Goal: Consume media (video, audio)

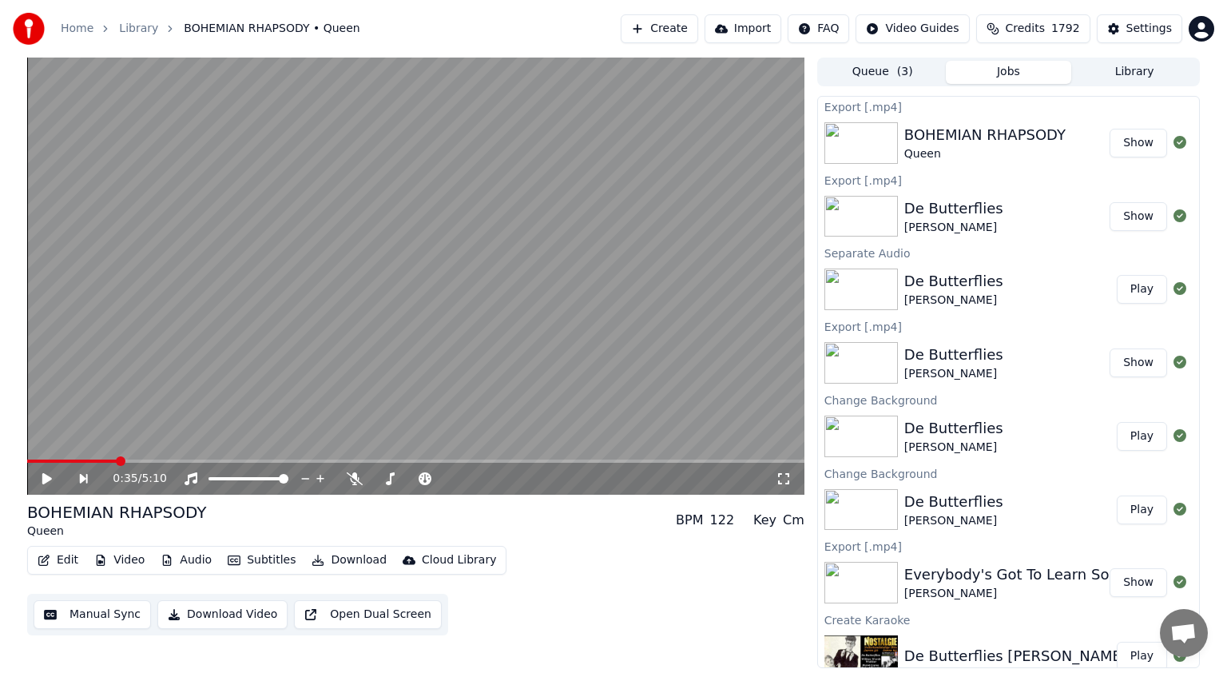
click at [1128, 211] on button "Show" at bounding box center [1139, 216] width 58 height 29
click at [1132, 217] on button "Show" at bounding box center [1139, 216] width 58 height 29
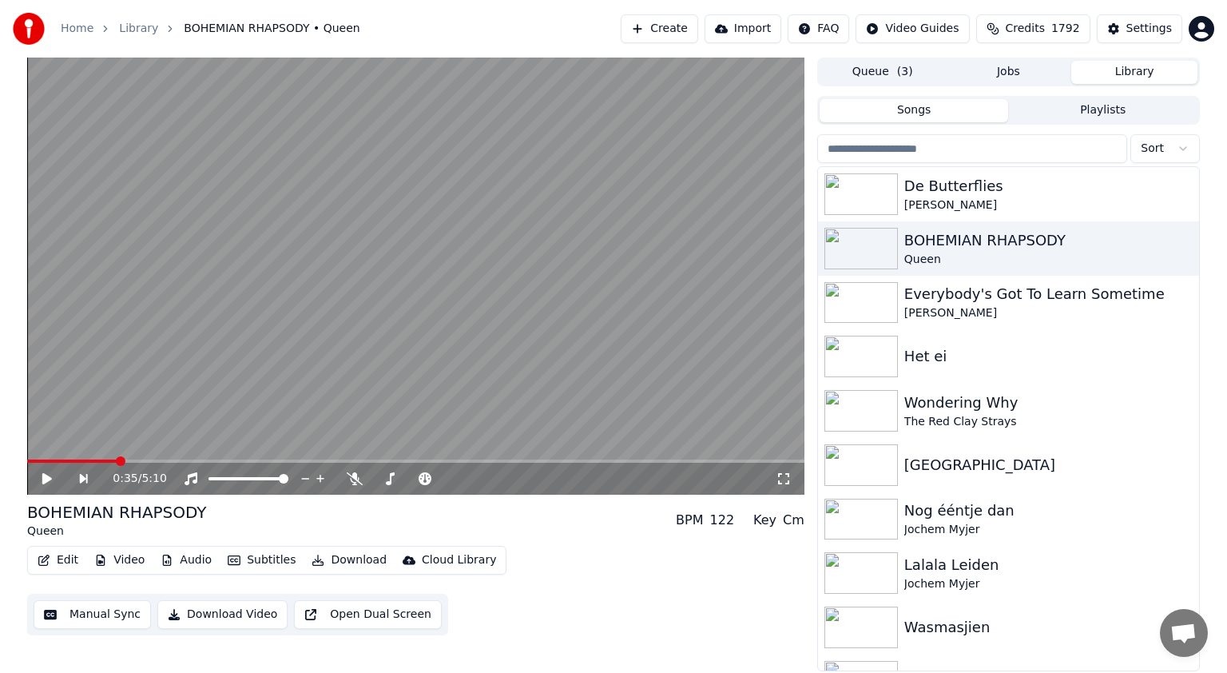
click at [1152, 70] on button "Library" at bounding box center [1134, 72] width 126 height 23
click at [977, 195] on div "De Butterflies" at bounding box center [1040, 186] width 272 height 22
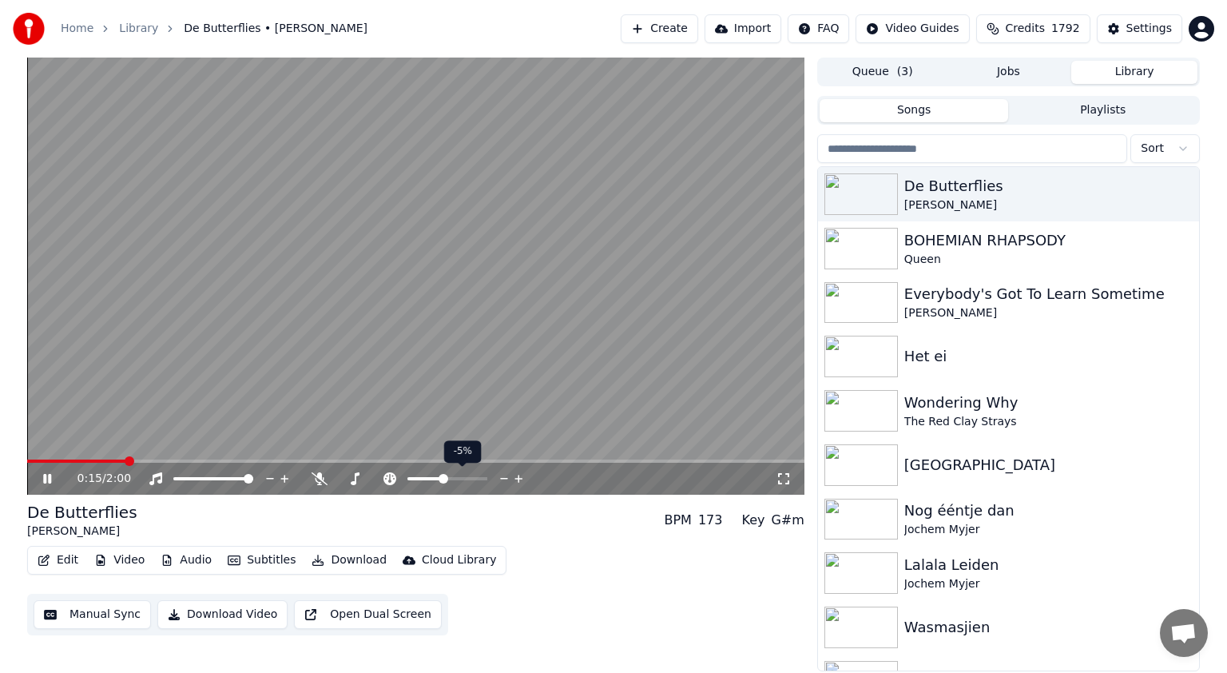
click at [443, 477] on span at bounding box center [447, 478] width 80 height 3
click at [518, 477] on icon at bounding box center [519, 479] width 8 height 8
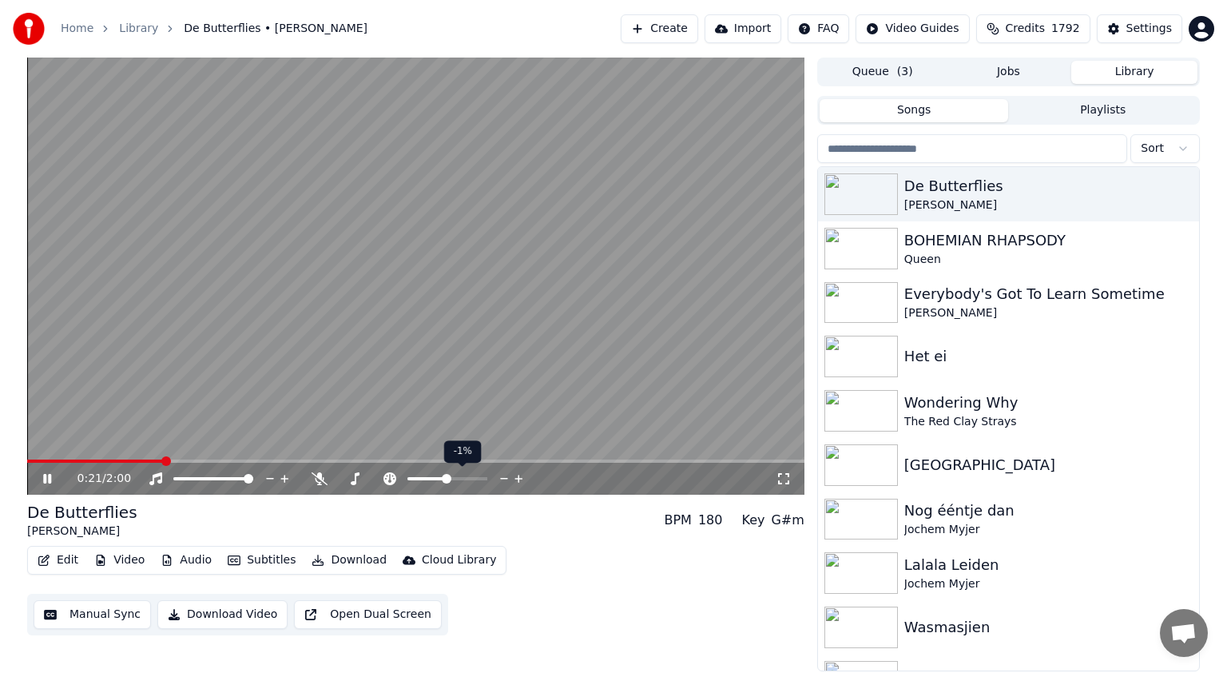
click at [518, 477] on icon at bounding box center [519, 479] width 8 height 8
click at [503, 479] on icon at bounding box center [504, 479] width 8 height 2
click at [42, 481] on icon at bounding box center [59, 478] width 38 height 13
click at [424, 476] on span at bounding box center [424, 479] width 10 height 10
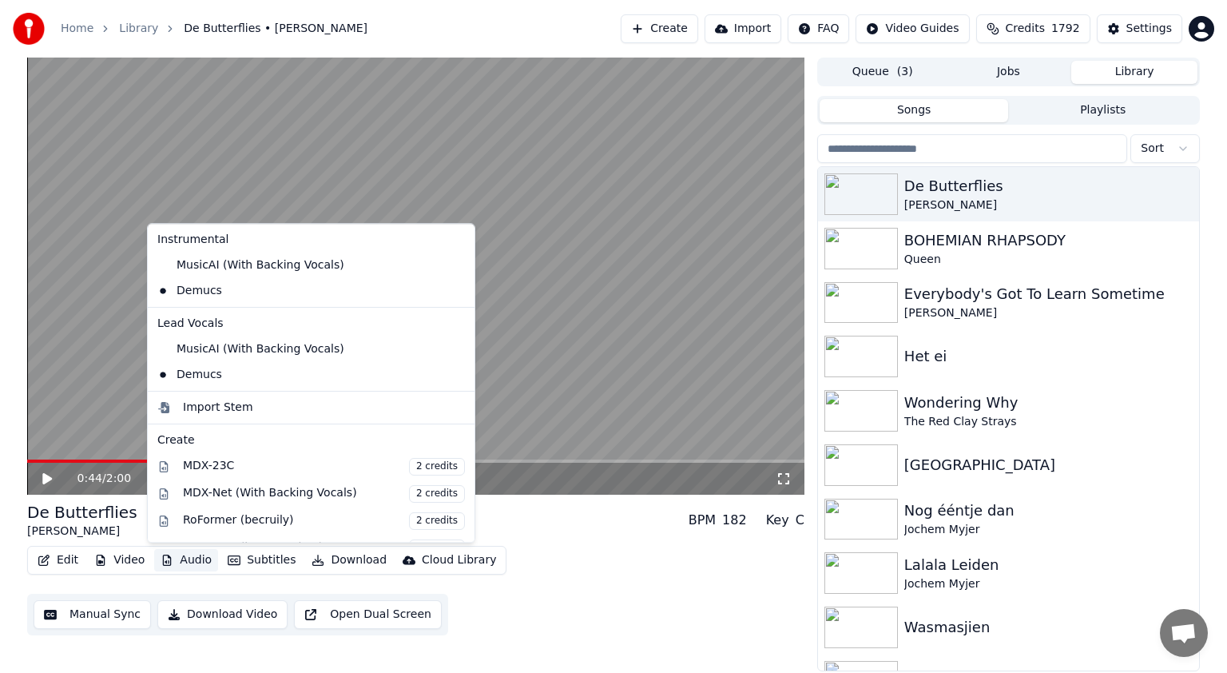
click at [197, 560] on button "Audio" at bounding box center [186, 560] width 64 height 22
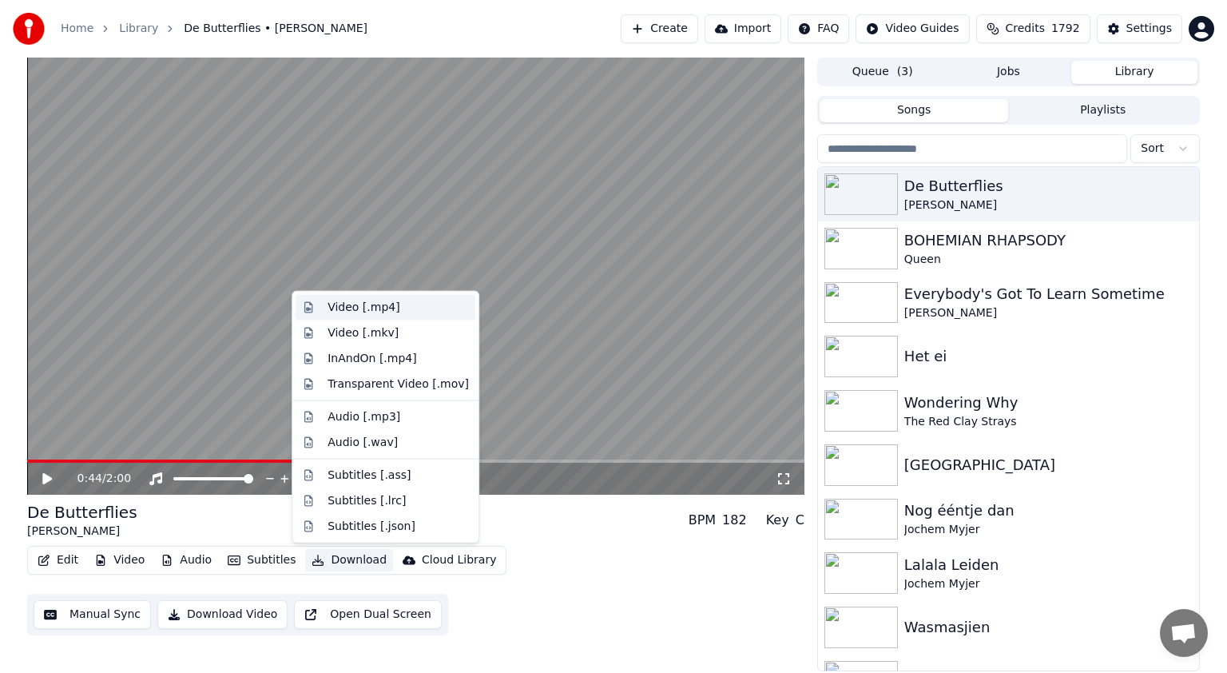
click at [357, 312] on div "Video [.mp4]" at bounding box center [364, 308] width 72 height 16
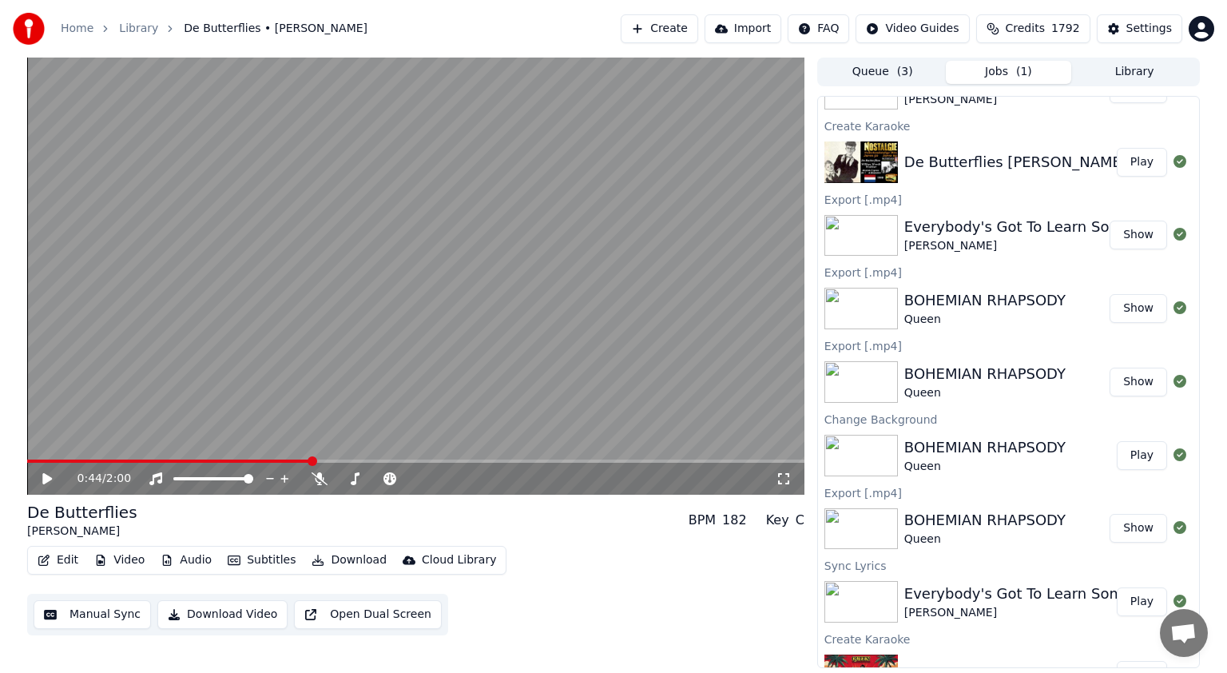
scroll to position [675, 0]
